Goal: Information Seeking & Learning: Learn about a topic

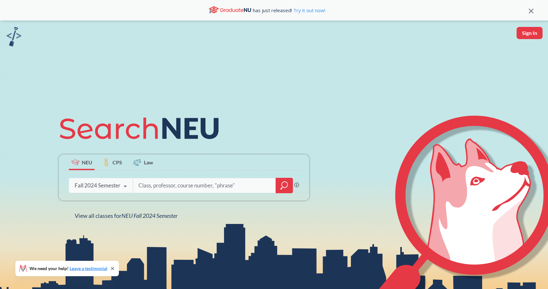
click at [103, 182] on div "Fall 2024 Semester Fall 2025 Semester Summer 2 2025 Semester Summer Full 2025 S…" at bounding box center [101, 186] width 64 height 16
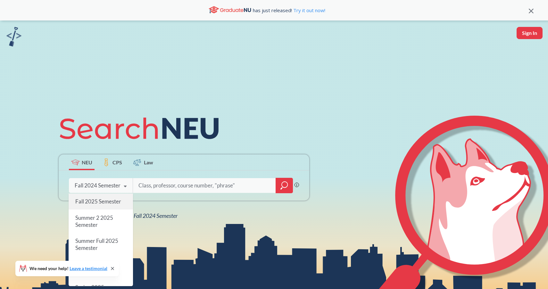
click at [104, 200] on span "Fall 2025 Semester" at bounding box center [98, 201] width 46 height 7
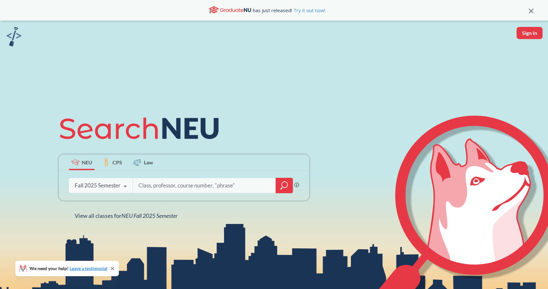
click at [190, 193] on div "Phrase search guarantees the exact search appears in the results. Ex. If you wa…" at bounding box center [184, 186] width 251 height 30
click at [188, 186] on input "search" at bounding box center [204, 185] width 133 height 13
type input "cs 5100"
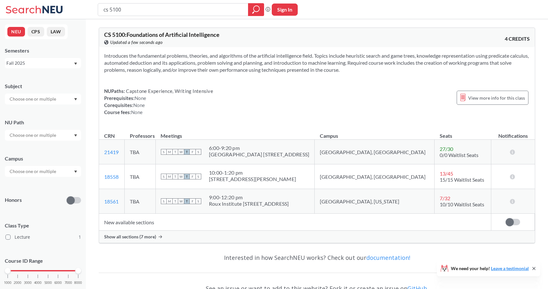
scroll to position [1, 0]
click at [130, 236] on span "Show all sections (7 more)" at bounding box center [130, 236] width 52 height 6
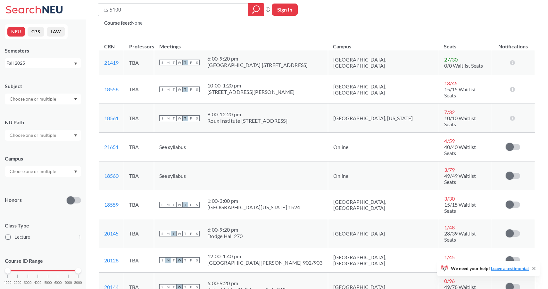
scroll to position [89, 0]
